Goal: Information Seeking & Learning: Learn about a topic

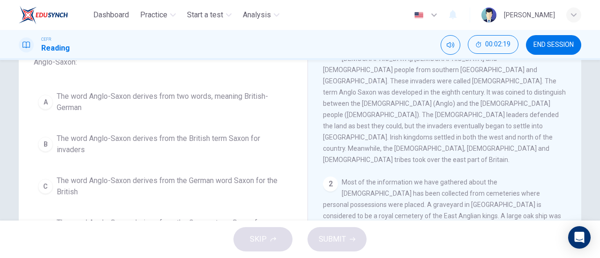
scroll to position [78, 0]
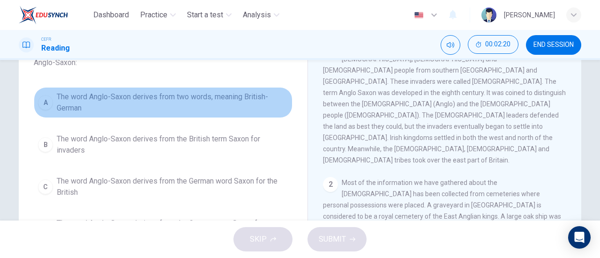
click at [210, 108] on span "The word Anglo-Saxon derives from two words, meaning British-German" at bounding box center [173, 102] width 232 height 23
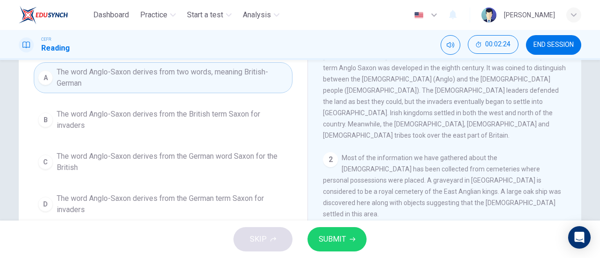
scroll to position [103, 0]
click at [349, 234] on button "SUBMIT" at bounding box center [337, 239] width 59 height 24
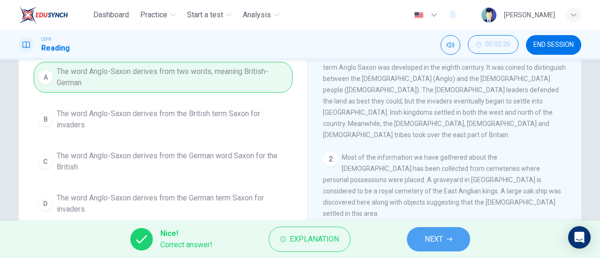
click at [457, 235] on button "NEXT" at bounding box center [438, 239] width 63 height 24
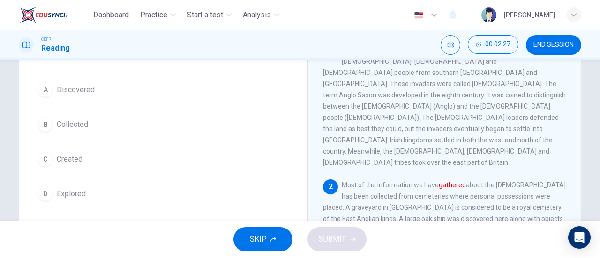
scroll to position [81, 0]
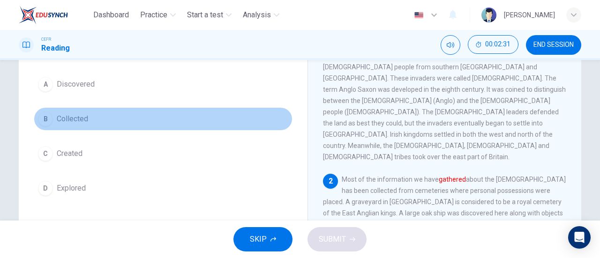
click at [57, 110] on button "B Collected" at bounding box center [163, 118] width 259 height 23
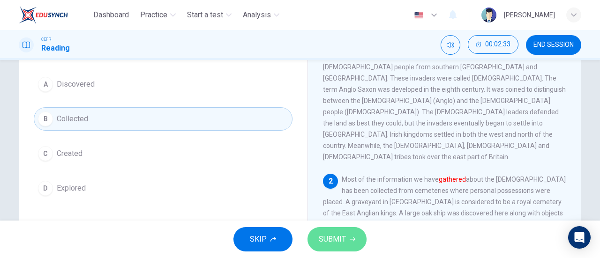
click at [330, 235] on span "SUBMIT" at bounding box center [332, 239] width 27 height 13
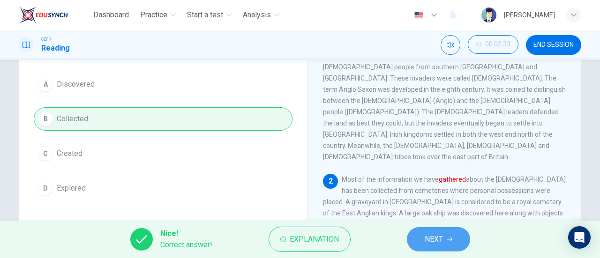
click at [436, 228] on button "NEXT" at bounding box center [438, 239] width 63 height 24
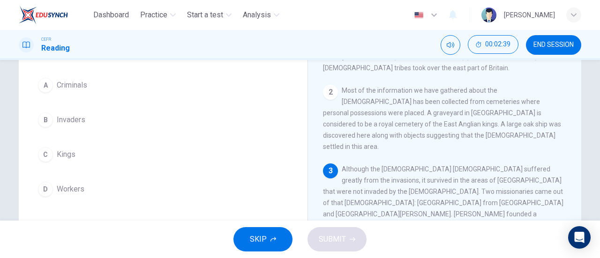
scroll to position [81, 0]
click at [98, 103] on div "A Criminals B Invaders C Kings D Workers" at bounding box center [163, 137] width 259 height 128
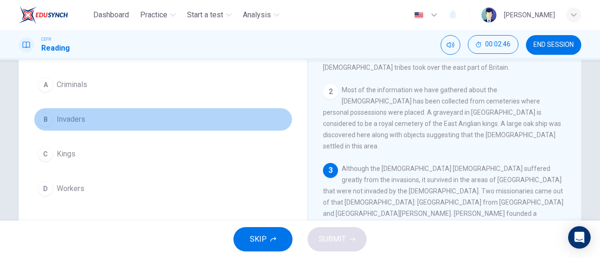
click at [52, 116] on button "B Invaders" at bounding box center [163, 119] width 259 height 23
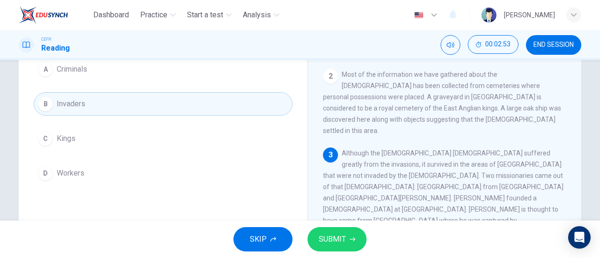
scroll to position [96, 0]
click at [181, 82] on div "A Criminals B Invaders C Kings D Workers" at bounding box center [163, 122] width 259 height 128
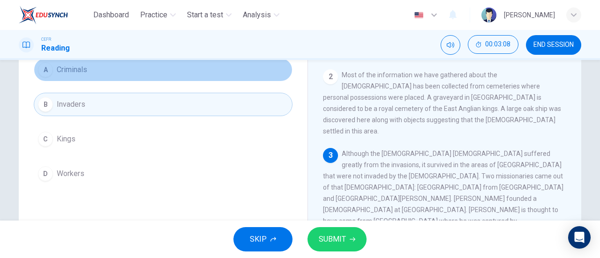
click at [160, 72] on button "A Criminals" at bounding box center [163, 69] width 259 height 23
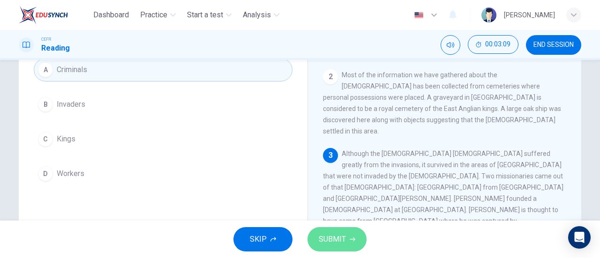
click at [341, 247] on button "SUBMIT" at bounding box center [337, 239] width 59 height 24
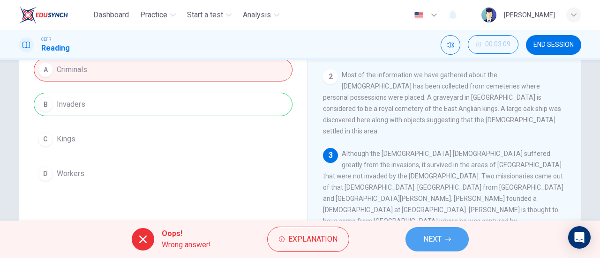
click at [434, 238] on span "NEXT" at bounding box center [433, 239] width 18 height 13
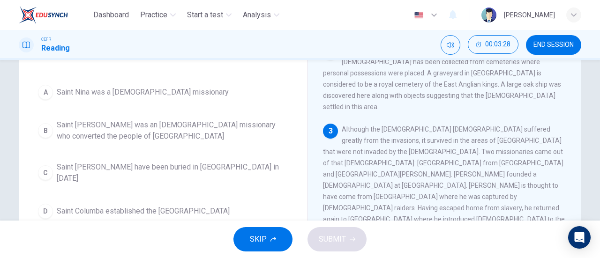
scroll to position [84, 0]
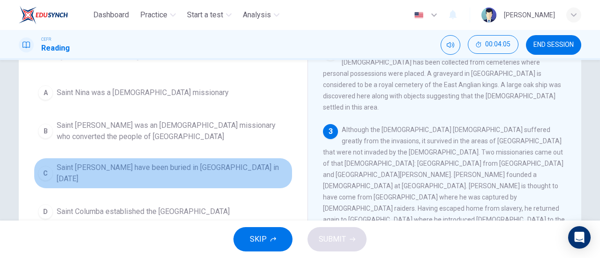
click at [199, 159] on button "C Saint Patrick may have been buried in Country Down in 590 AD" at bounding box center [163, 173] width 259 height 31
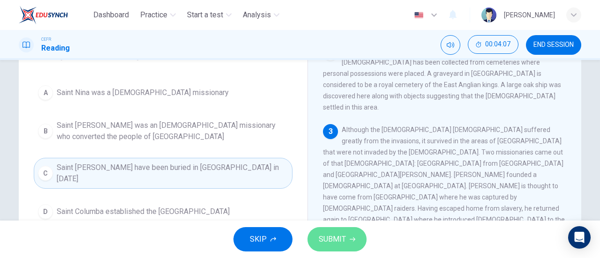
click at [349, 238] on button "SUBMIT" at bounding box center [337, 239] width 59 height 24
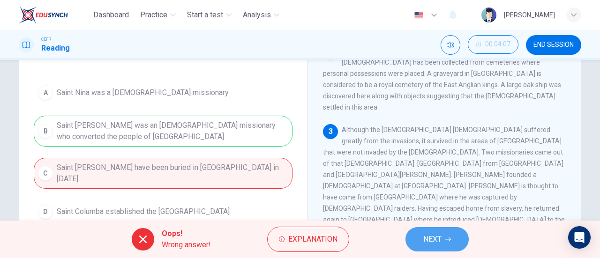
click at [435, 233] on span "NEXT" at bounding box center [433, 239] width 18 height 13
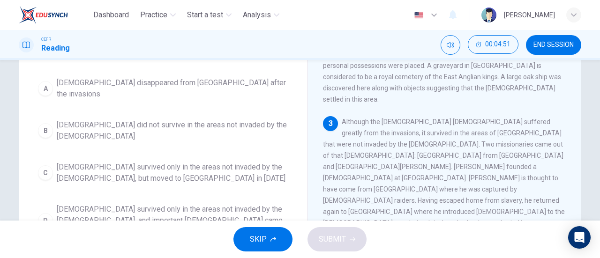
scroll to position [92, 0]
click at [236, 204] on span "Christianity survived only in the areas not invaded by the Anglo-Saxons, and im…" at bounding box center [173, 221] width 232 height 34
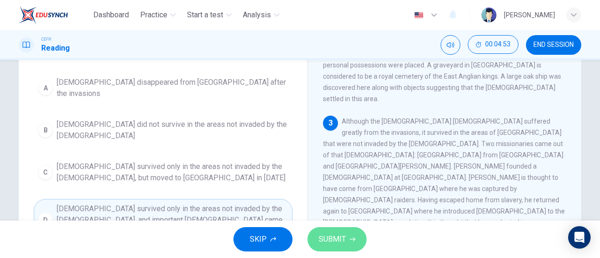
click at [340, 231] on button "SUBMIT" at bounding box center [337, 239] width 59 height 24
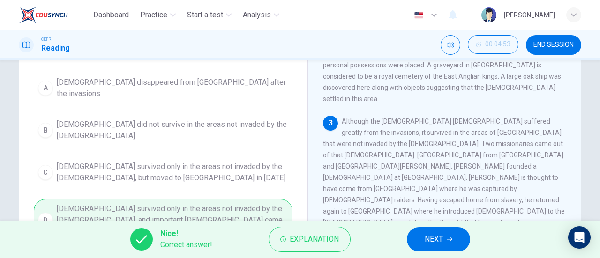
click at [423, 240] on button "NEXT" at bounding box center [438, 239] width 63 height 24
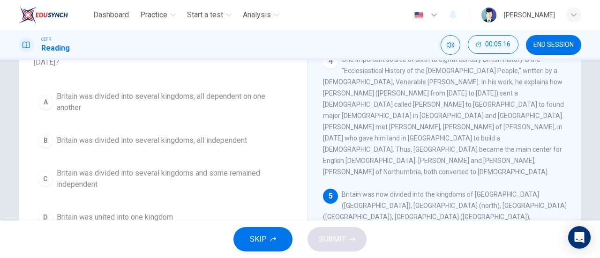
scroll to position [78, 0]
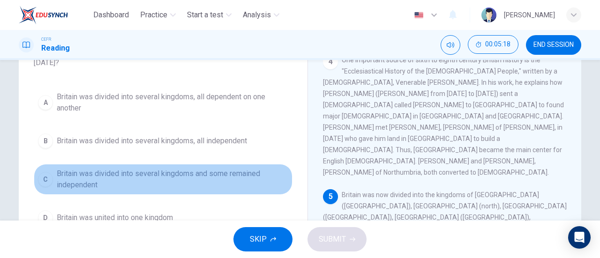
click at [227, 168] on span "Britain was divided into several kingdoms and some remained independent" at bounding box center [173, 179] width 232 height 23
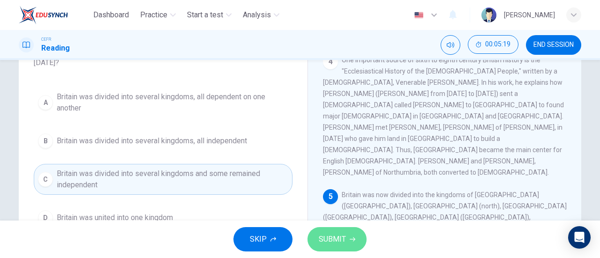
click at [333, 235] on span "SUBMIT" at bounding box center [332, 239] width 27 height 13
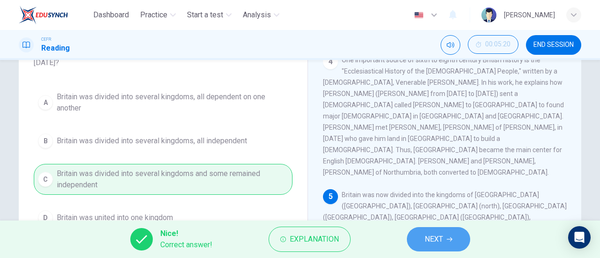
click at [447, 241] on icon "button" at bounding box center [450, 240] width 6 height 6
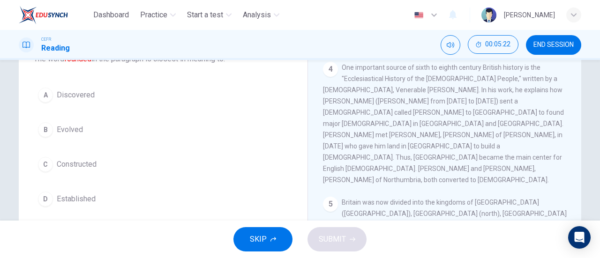
scroll to position [68, 0]
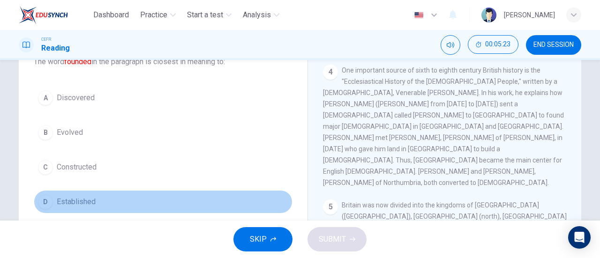
click at [81, 192] on button "D Established" at bounding box center [163, 201] width 259 height 23
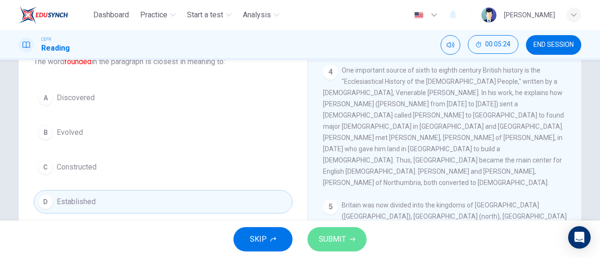
click at [335, 240] on span "SUBMIT" at bounding box center [332, 239] width 27 height 13
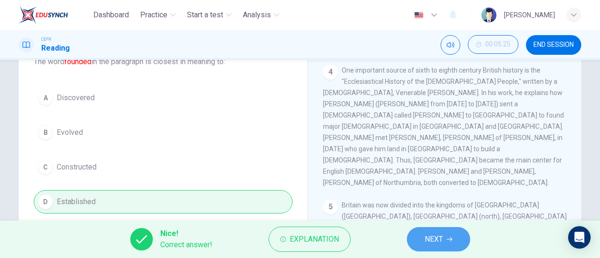
click at [433, 246] on span "NEXT" at bounding box center [434, 239] width 18 height 13
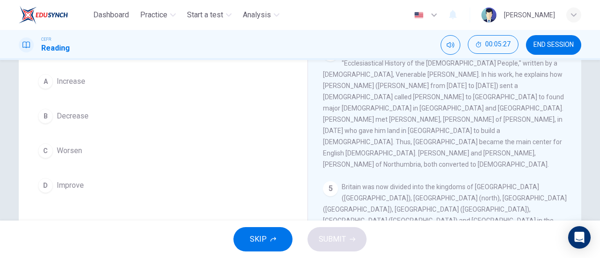
scroll to position [81, 0]
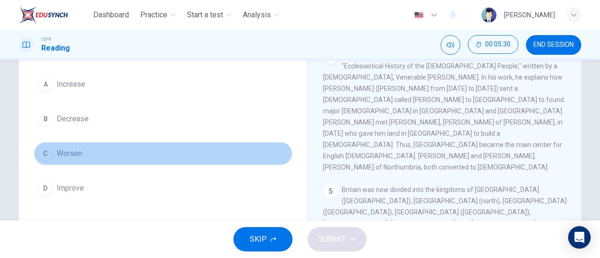
click at [98, 143] on button "C Worsen" at bounding box center [163, 153] width 259 height 23
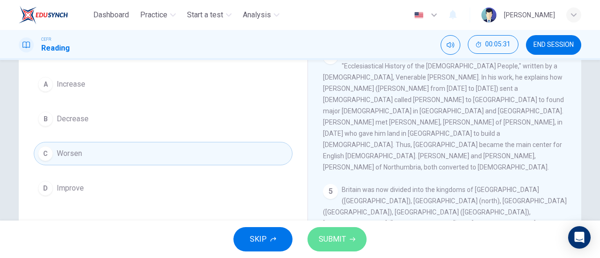
click at [357, 231] on button "SUBMIT" at bounding box center [337, 239] width 59 height 24
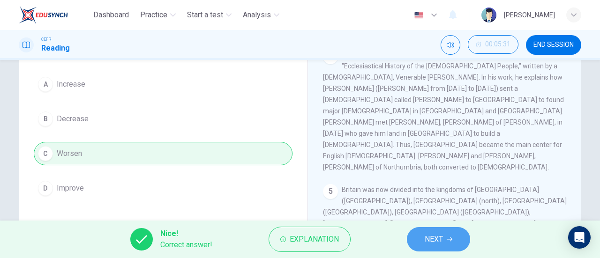
click at [442, 235] on span "NEXT" at bounding box center [434, 239] width 18 height 13
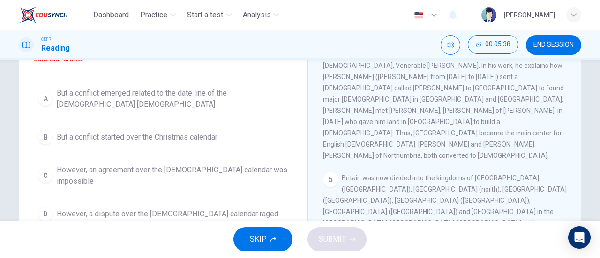
scroll to position [92, 0]
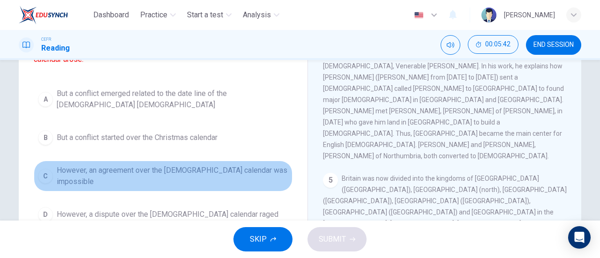
click at [210, 165] on span "However, an agreement over the Christian calendar was impossible" at bounding box center [173, 176] width 232 height 23
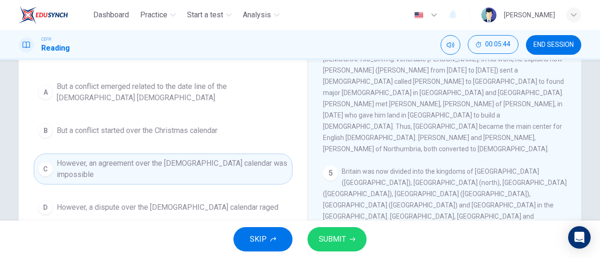
scroll to position [100, 0]
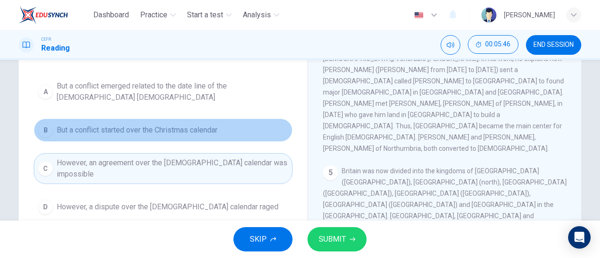
click at [183, 125] on span "But a conflict started over the Christmas calendar" at bounding box center [137, 130] width 161 height 11
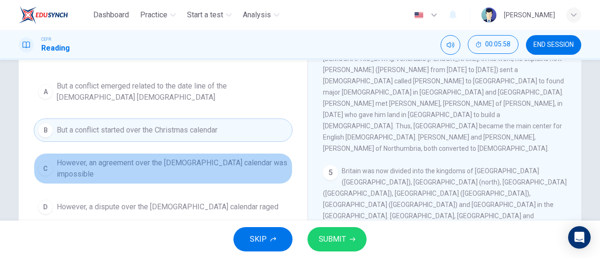
click at [235, 158] on span "However, an agreement over the Christian calendar was impossible" at bounding box center [173, 169] width 232 height 23
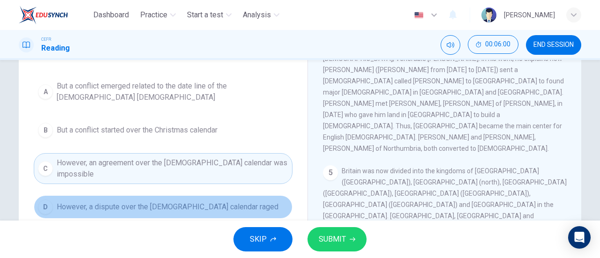
click at [267, 196] on button "D However, a dispute over the Christian calendar raged" at bounding box center [163, 207] width 259 height 23
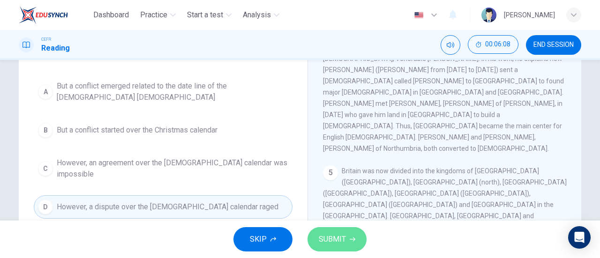
click at [354, 235] on button "SUBMIT" at bounding box center [337, 239] width 59 height 24
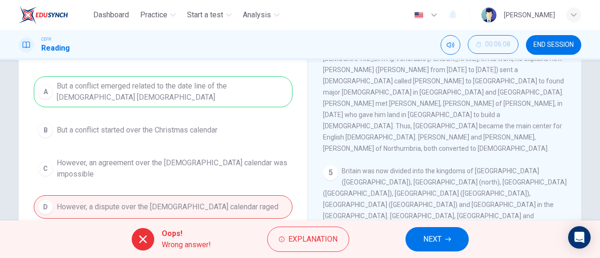
click at [436, 240] on span "NEXT" at bounding box center [433, 239] width 18 height 13
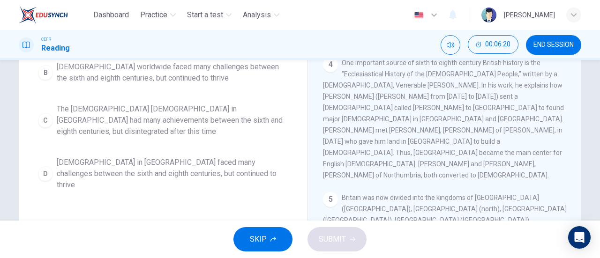
scroll to position [294, 0]
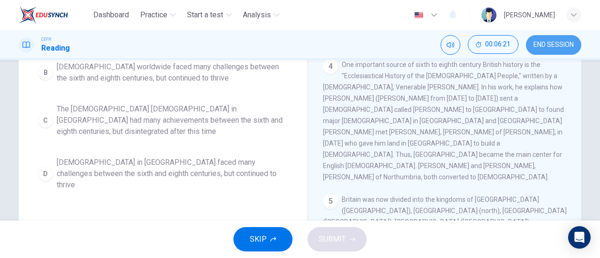
click at [567, 38] on button "END SESSION" at bounding box center [553, 45] width 55 height 20
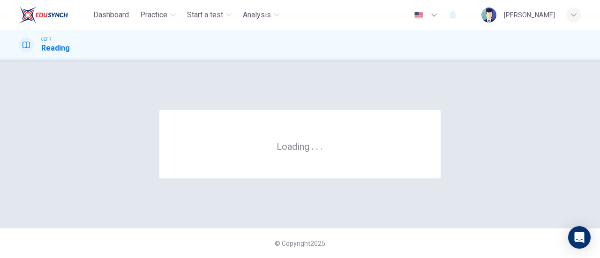
scroll to position [0, 0]
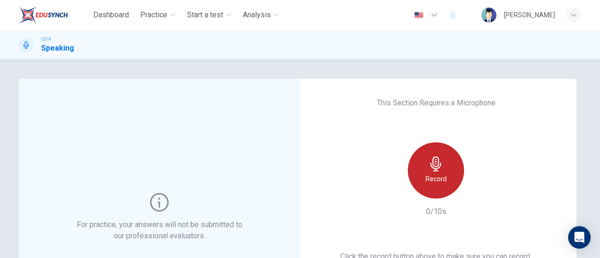
click at [417, 174] on div "Record" at bounding box center [436, 171] width 56 height 56
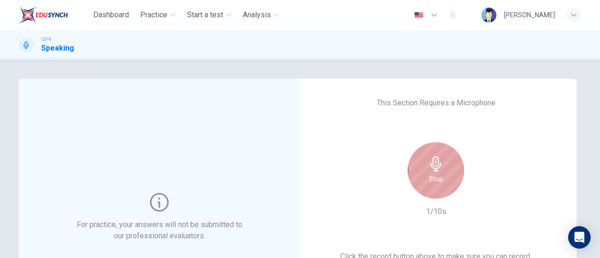
click at [417, 174] on div "Stop" at bounding box center [436, 171] width 56 height 56
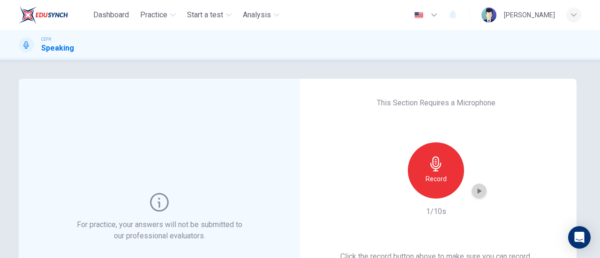
click at [481, 191] on icon "button" at bounding box center [479, 191] width 9 height 9
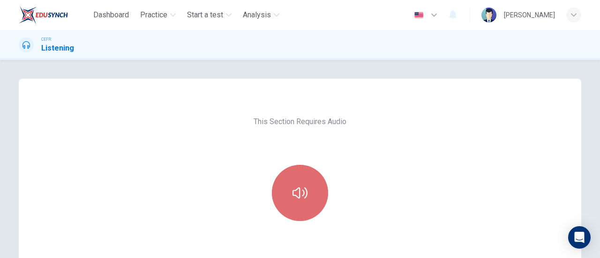
click at [311, 172] on button "button" at bounding box center [300, 193] width 56 height 56
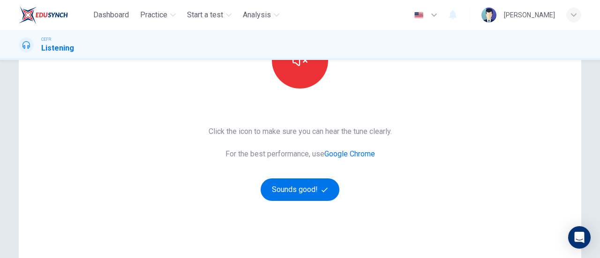
scroll to position [133, 0]
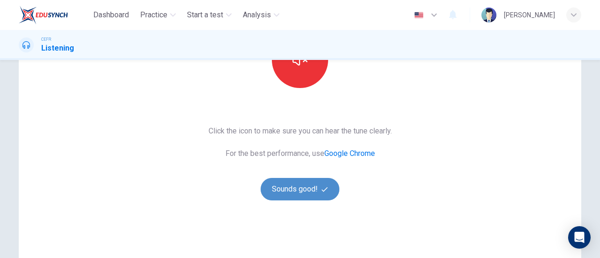
click at [288, 182] on button "Sounds good!" at bounding box center [300, 189] width 79 height 23
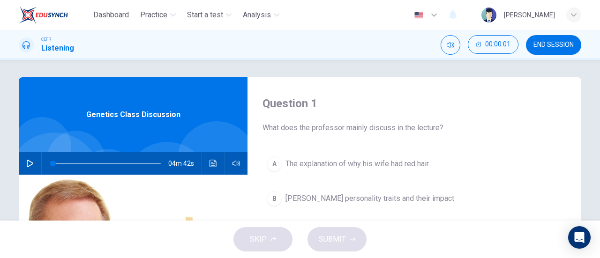
scroll to position [1, 0]
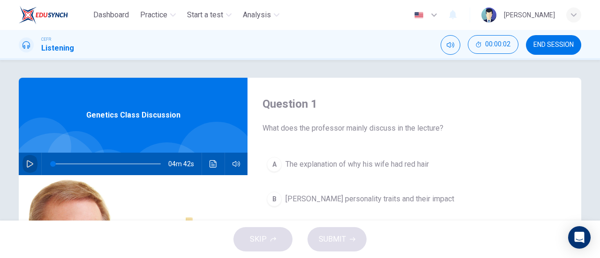
click at [29, 168] on button "button" at bounding box center [30, 164] width 15 height 23
click at [409, 222] on div "SKIP SUBMIT" at bounding box center [300, 240] width 600 height 38
click at [23, 167] on button "button" at bounding box center [30, 164] width 15 height 23
type input "5"
